Goal: Information Seeking & Learning: Find specific fact

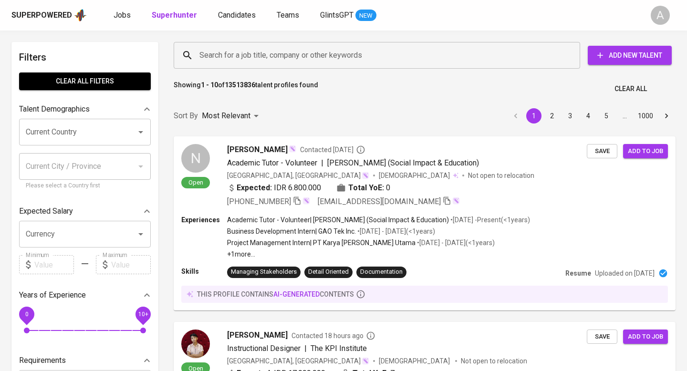
click at [274, 55] on input "Search for a job title, company or other keywords" at bounding box center [379, 55] width 365 height 18
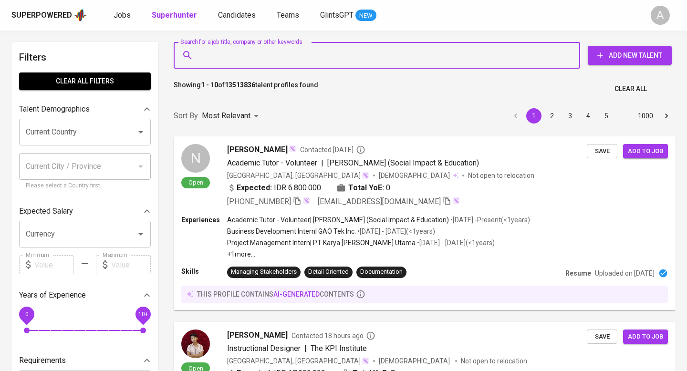
paste input "[PERSON_NAME]"
type input "[PERSON_NAME]"
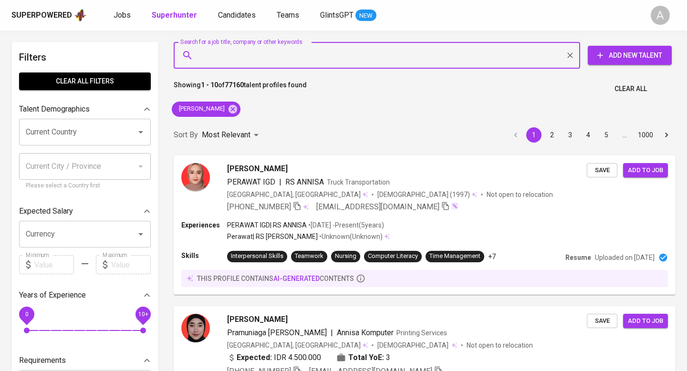
click at [642, 87] on span "Clear All" at bounding box center [631, 89] width 32 height 12
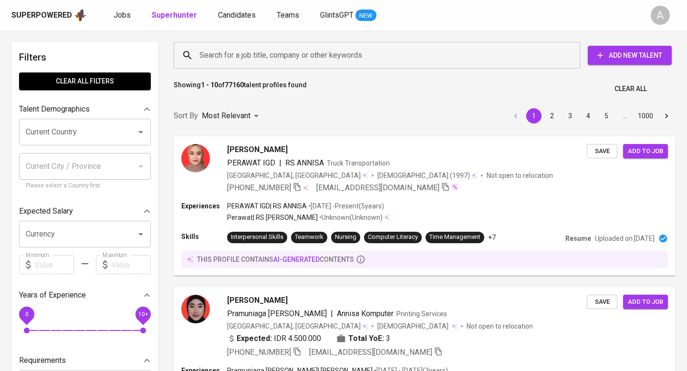
click at [346, 55] on input "Search for a job title, company or other keywords" at bounding box center [379, 55] width 365 height 18
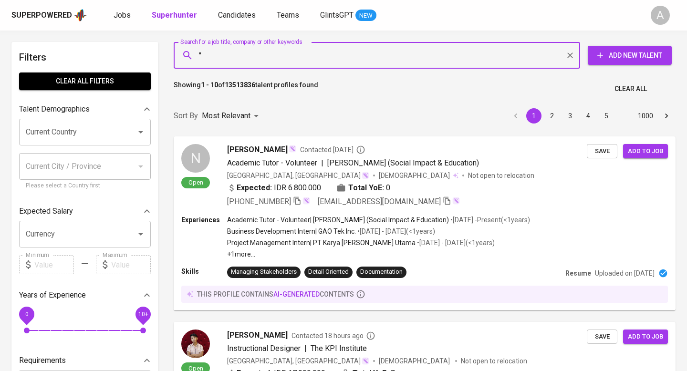
paste input "[PERSON_NAME]"
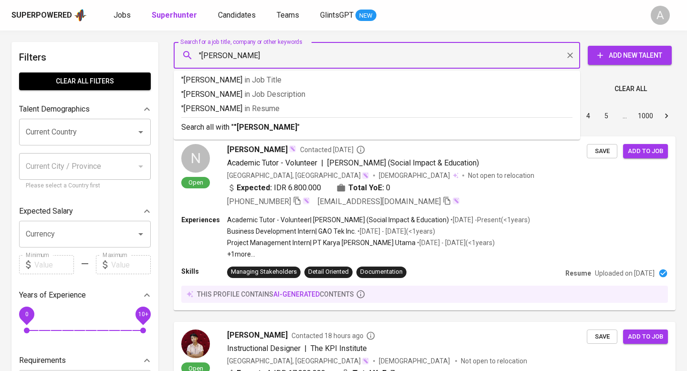
type input ""[PERSON_NAME]""
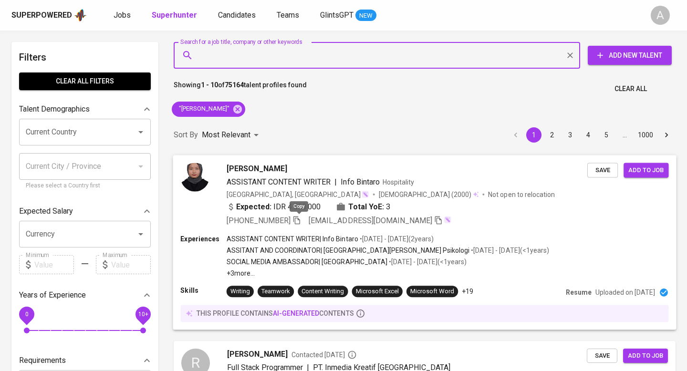
click at [298, 221] on icon "button" at bounding box center [297, 220] width 9 height 9
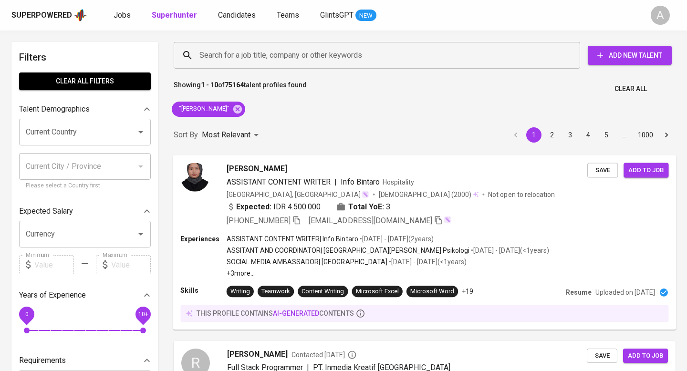
click at [641, 87] on span "Clear All" at bounding box center [631, 89] width 32 height 12
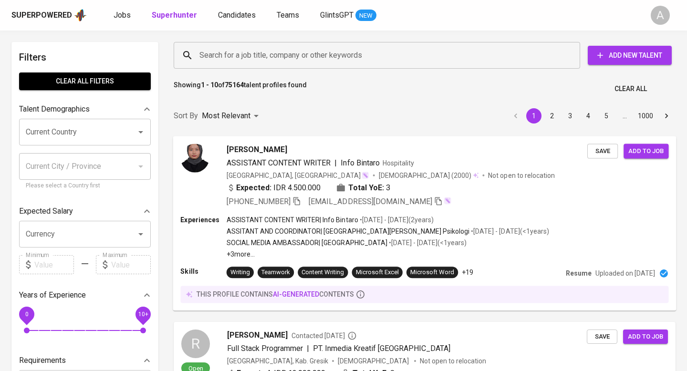
click at [313, 53] on input "Search for a job title, company or other keywords" at bounding box center [379, 55] width 365 height 18
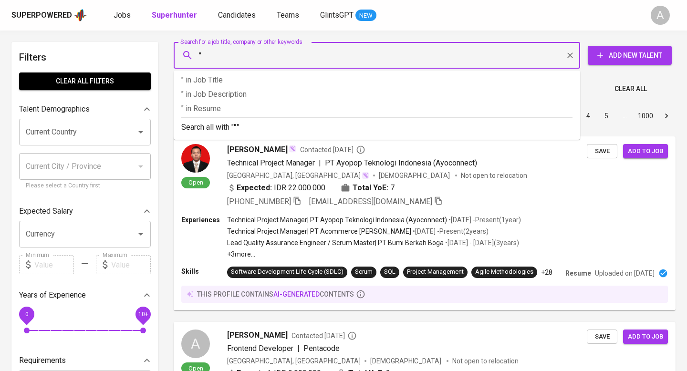
paste input "[PERSON_NAME]"
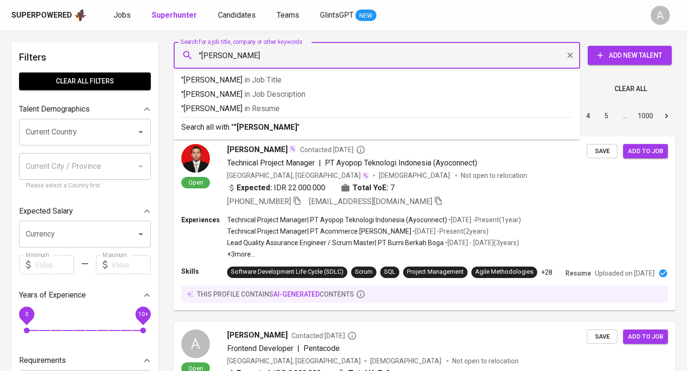
type input ""[PERSON_NAME]""
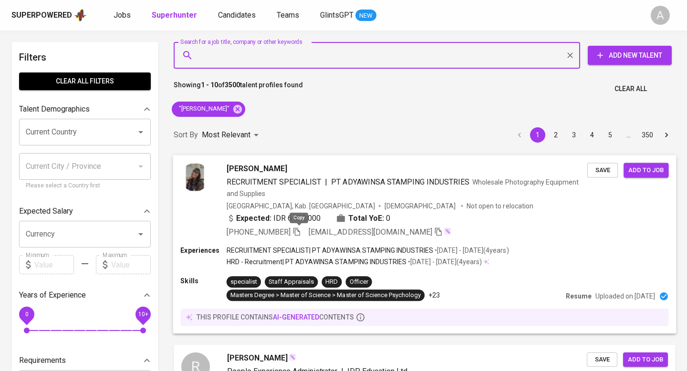
click at [299, 232] on icon "button" at bounding box center [297, 231] width 9 height 9
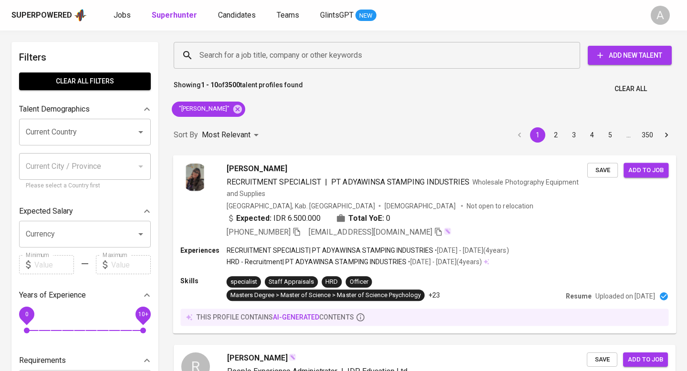
click at [638, 82] on button "Clear All" at bounding box center [631, 89] width 40 height 18
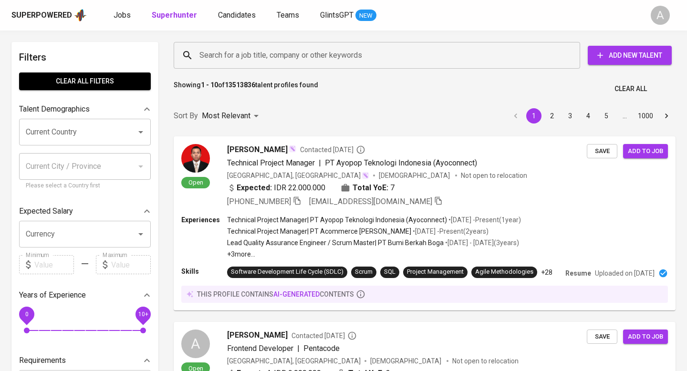
click at [349, 61] on input "Search for a job title, company or other keywords" at bounding box center [379, 55] width 365 height 18
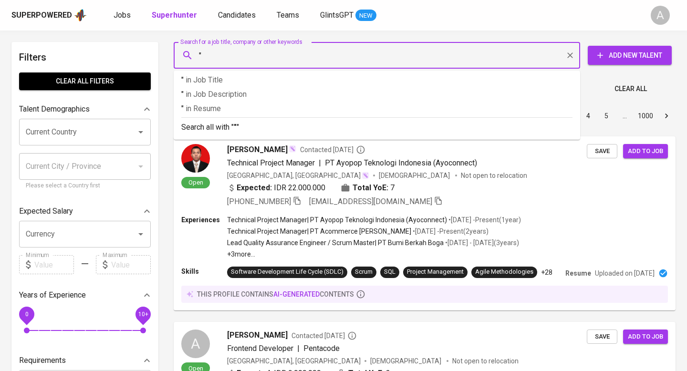
paste input "[PERSON_NAME]"
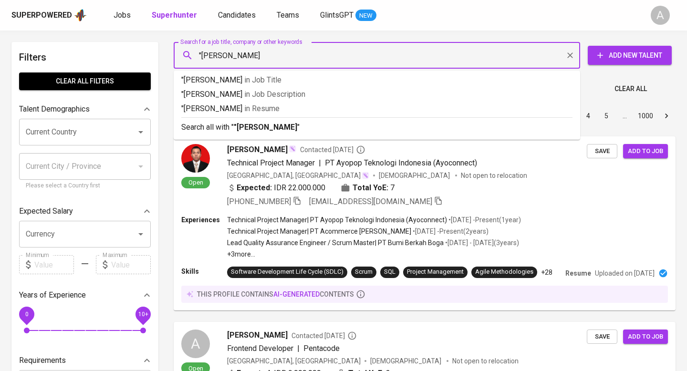
type input ""[PERSON_NAME]""
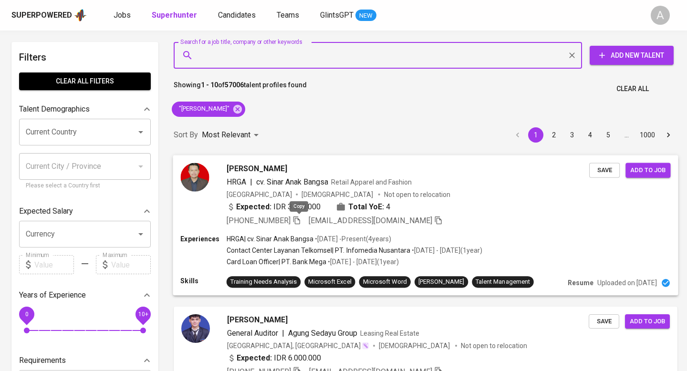
click at [301, 216] on icon "button" at bounding box center [297, 220] width 9 height 9
